Goal: Task Accomplishment & Management: Complete application form

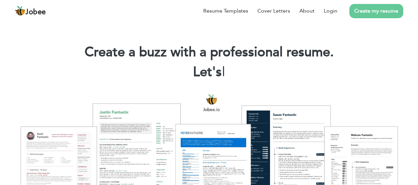
click at [362, 12] on link "Create my resume" at bounding box center [376, 11] width 54 height 14
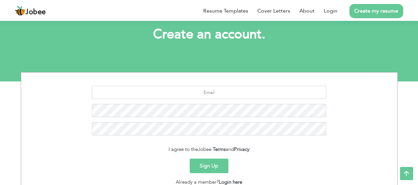
scroll to position [89, 0]
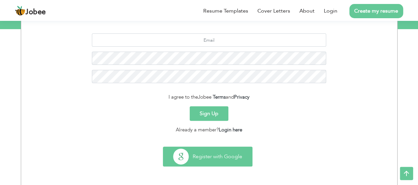
click at [199, 159] on button "Register with Google" at bounding box center [207, 156] width 89 height 19
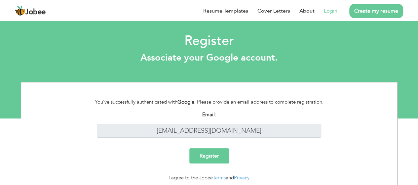
click at [208, 153] on input "Register" at bounding box center [209, 155] width 40 height 15
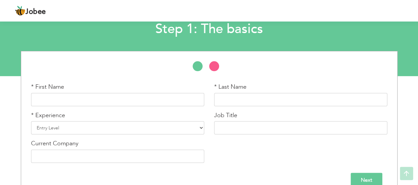
scroll to position [55, 0]
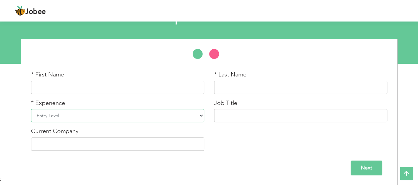
click at [174, 117] on select "Entry Level Less than 1 Year 1 Year 2 Years 3 Years 4 Years 5 Years 6 Years 7 Y…" at bounding box center [117, 115] width 173 height 13
select select "4"
click at [31, 109] on select "Entry Level Less than 1 Year 1 Year 2 Years 3 Years 4 Years 5 Years 6 Years 7 Y…" at bounding box center [117, 115] width 173 height 13
click at [113, 86] on input "text" at bounding box center [117, 87] width 173 height 13
type input "talha"
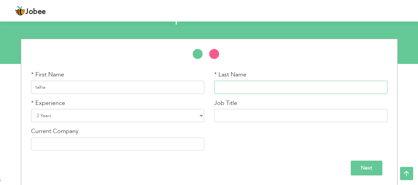
type input "yunas"
click at [182, 143] on input "Talha Yunas" at bounding box center [117, 143] width 173 height 13
type input "T"
click at [239, 115] on input "text" at bounding box center [300, 115] width 173 height 13
type input "Dental Assistant"
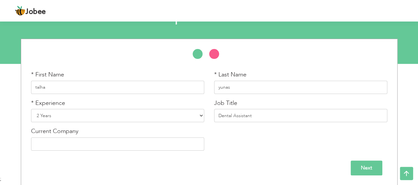
click at [366, 170] on input "Next" at bounding box center [367, 167] width 32 height 15
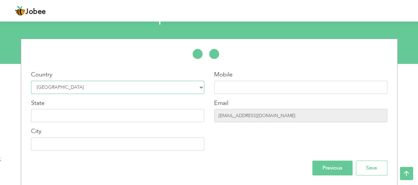
click at [172, 88] on select "Select Country Afghanistan Albania Algeria American Samoa Andorra Angola Anguil…" at bounding box center [117, 87] width 173 height 13
select select "230"
click at [31, 81] on select "Select Country Afghanistan Albania Algeria American Samoa Andorra Angola Anguil…" at bounding box center [117, 87] width 173 height 13
click at [236, 91] on input "text" at bounding box center [300, 87] width 173 height 13
type input "+13802000184"
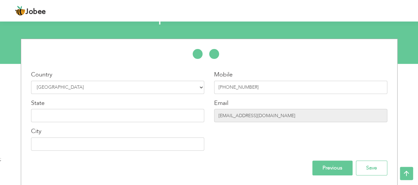
click at [123, 125] on div "Country Select Country Afghanistan Albania Algeria American Samoa Andorra Angol…" at bounding box center [117, 112] width 183 height 85
click at [140, 116] on input "text" at bounding box center [117, 115] width 173 height 13
type input "Ohio"
type input "columbus"
click at [381, 168] on input "Save" at bounding box center [371, 167] width 31 height 15
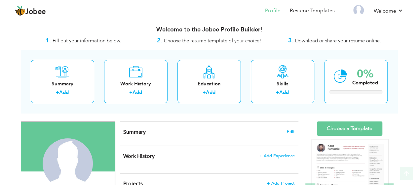
scroll to position [1, 0]
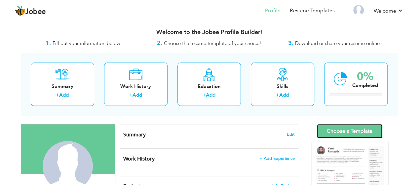
click at [334, 130] on link "Choose a Template" at bounding box center [349, 131] width 65 height 14
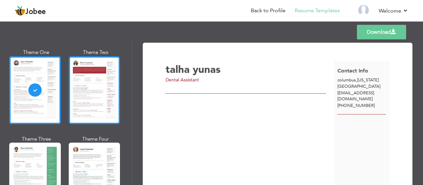
scroll to position [30, 0]
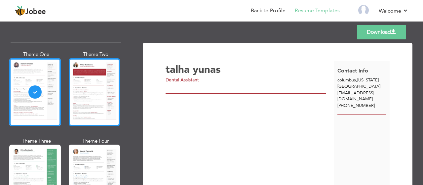
click at [104, 105] on div at bounding box center [95, 92] width 52 height 68
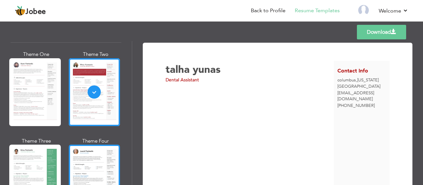
click at [99, 158] on div at bounding box center [95, 178] width 52 height 68
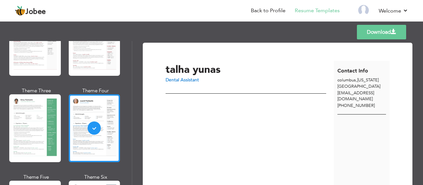
scroll to position [83, 0]
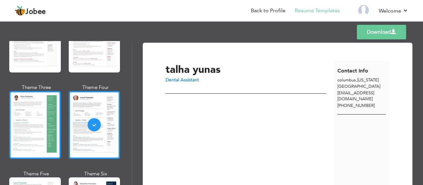
click at [44, 144] on div at bounding box center [35, 125] width 52 height 68
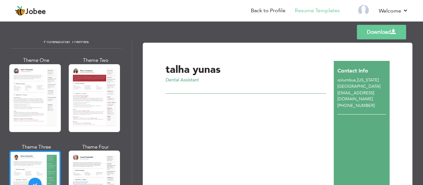
scroll to position [23, 0]
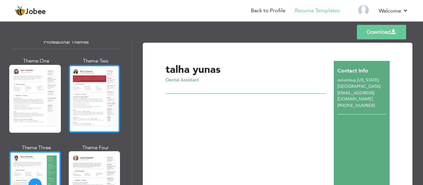
click at [69, 97] on div at bounding box center [95, 99] width 52 height 68
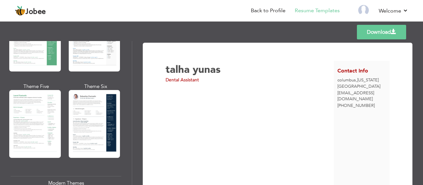
scroll to position [171, 0]
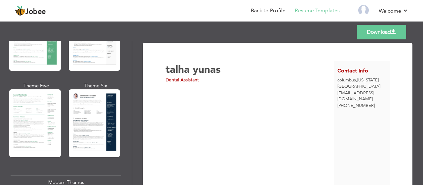
click at [69, 97] on div at bounding box center [95, 123] width 52 height 68
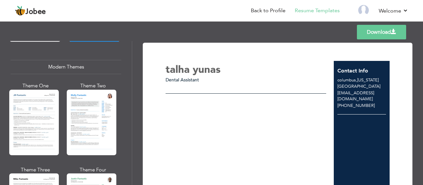
scroll to position [299, 0]
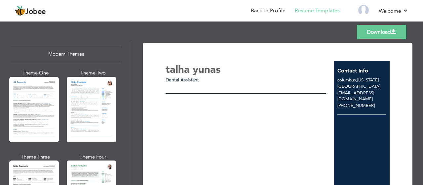
click at [69, 97] on div at bounding box center [92, 109] width 50 height 65
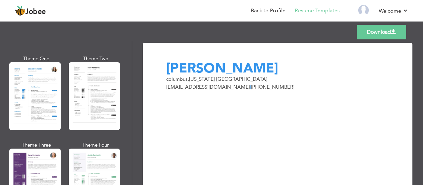
scroll to position [511, 0]
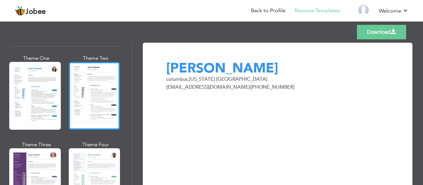
click at [93, 104] on div at bounding box center [95, 96] width 52 height 68
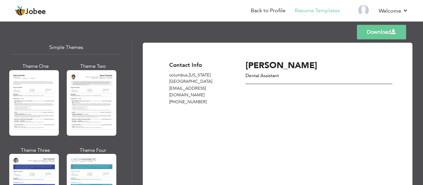
scroll to position [1203, 0]
